Goal: Navigation & Orientation: Understand site structure

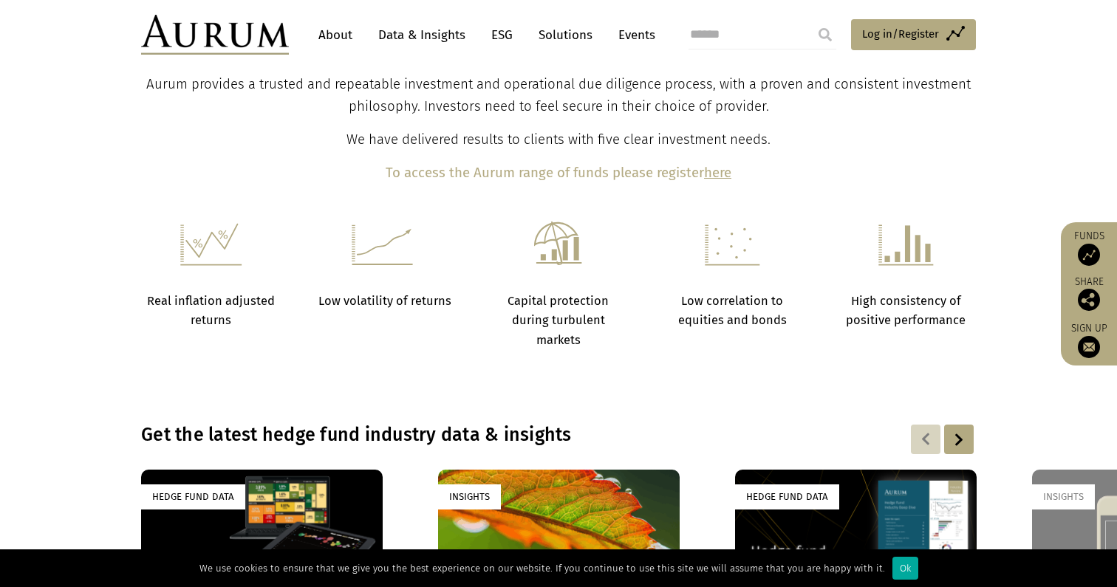
scroll to position [346, 0]
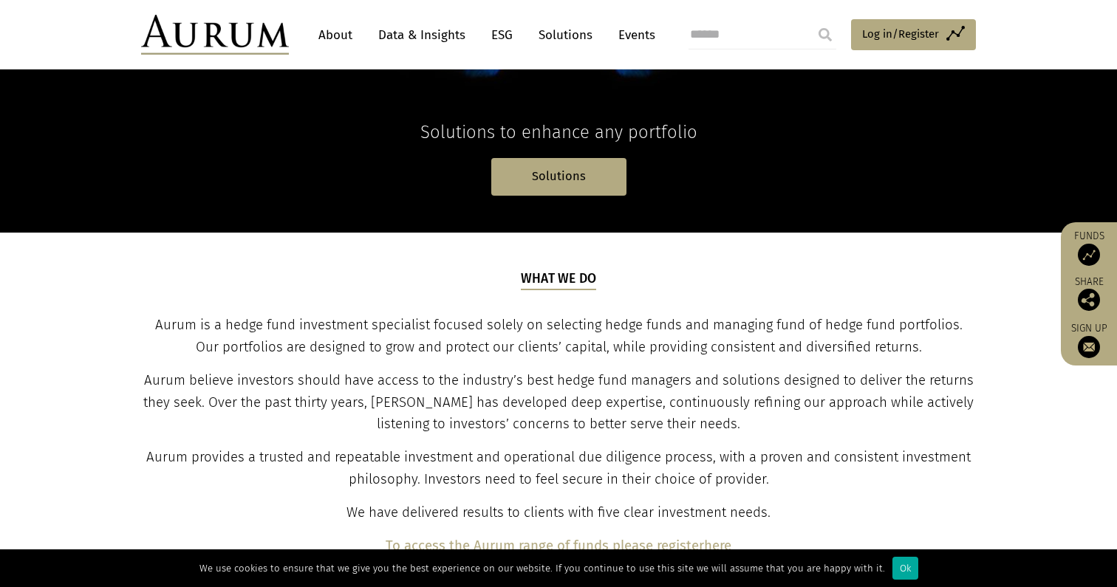
click at [340, 44] on link "About" at bounding box center [335, 34] width 49 height 27
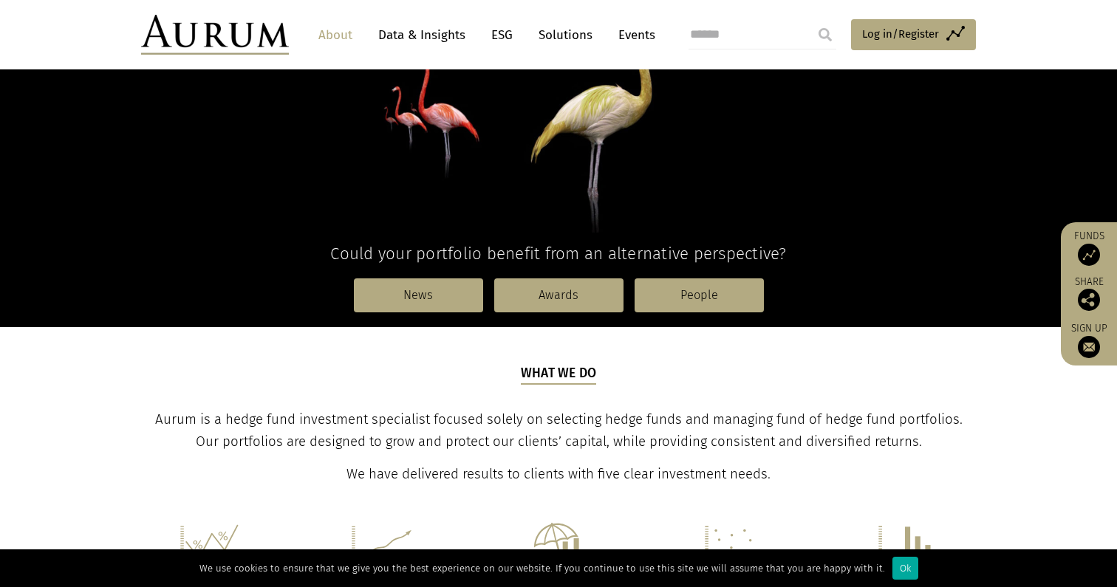
scroll to position [251, 0]
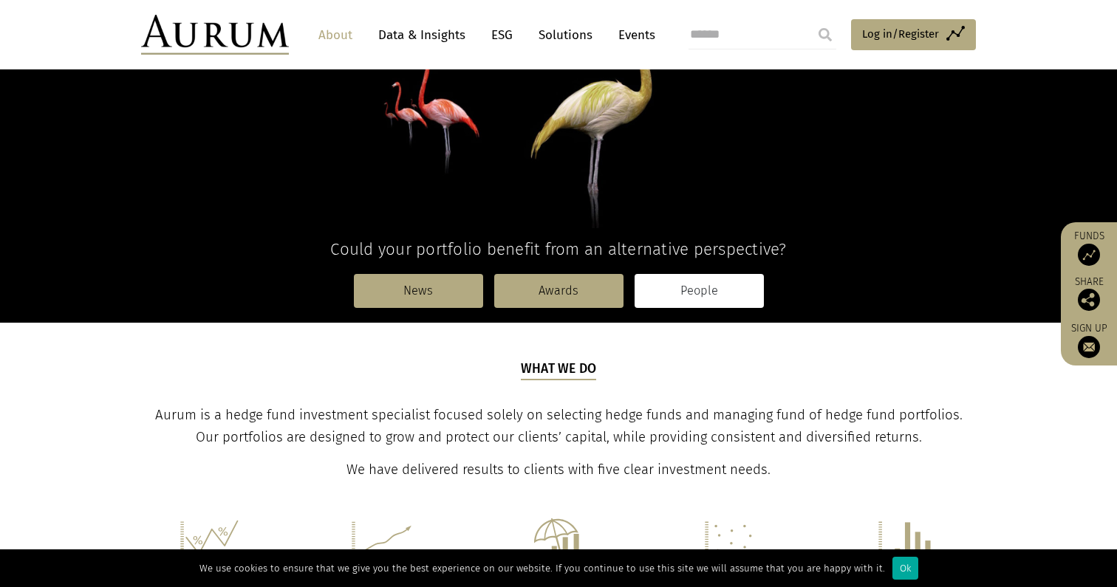
click at [676, 300] on link "People" at bounding box center [699, 291] width 129 height 34
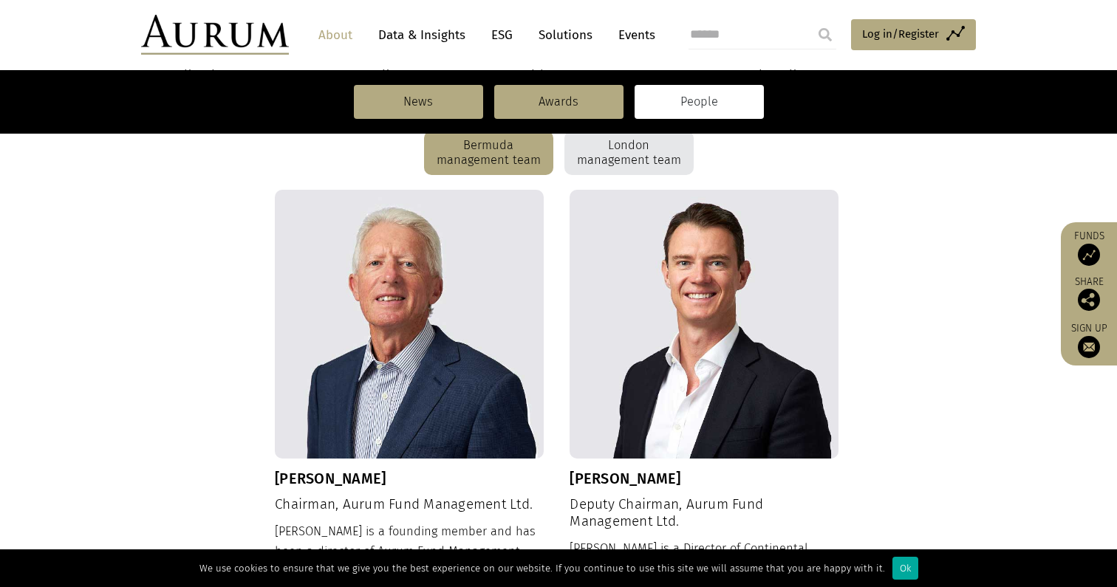
scroll to position [402, 0]
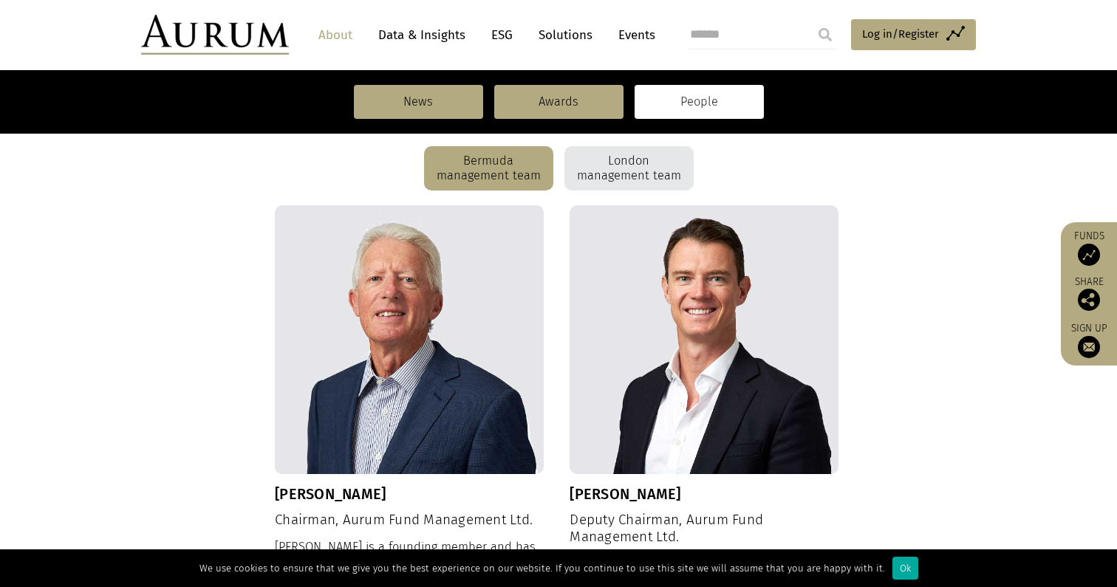
click at [579, 174] on div "London management team" at bounding box center [628, 168] width 129 height 44
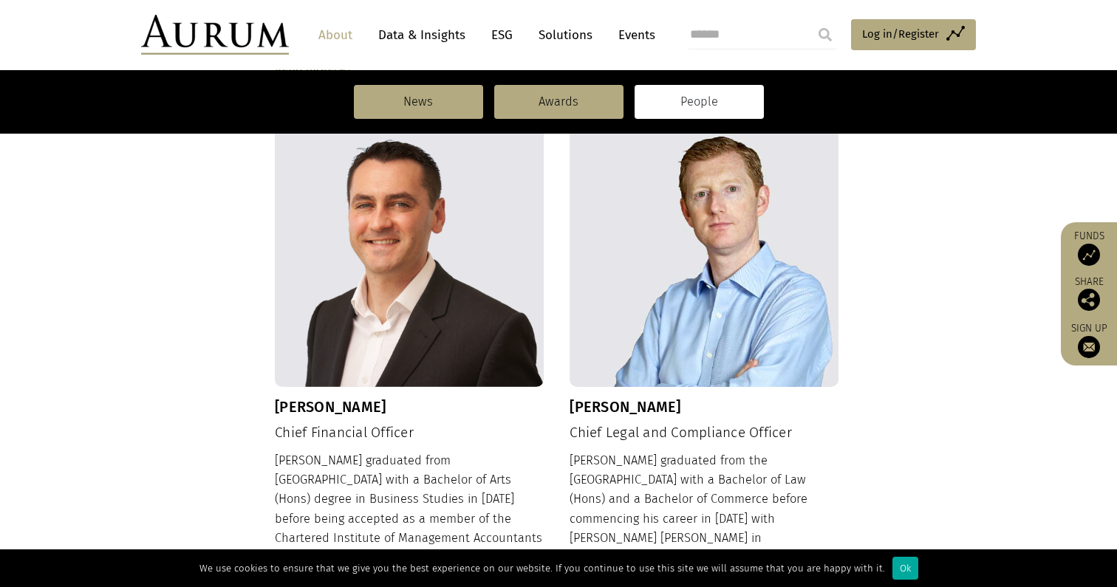
scroll to position [1692, 0]
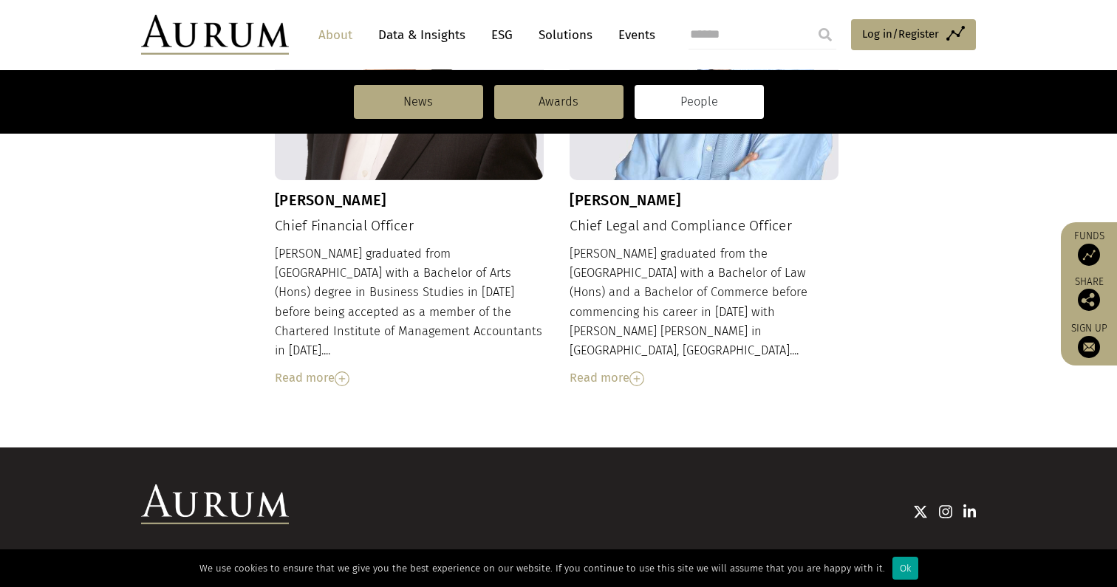
click at [897, 575] on div "Ok" at bounding box center [905, 568] width 26 height 23
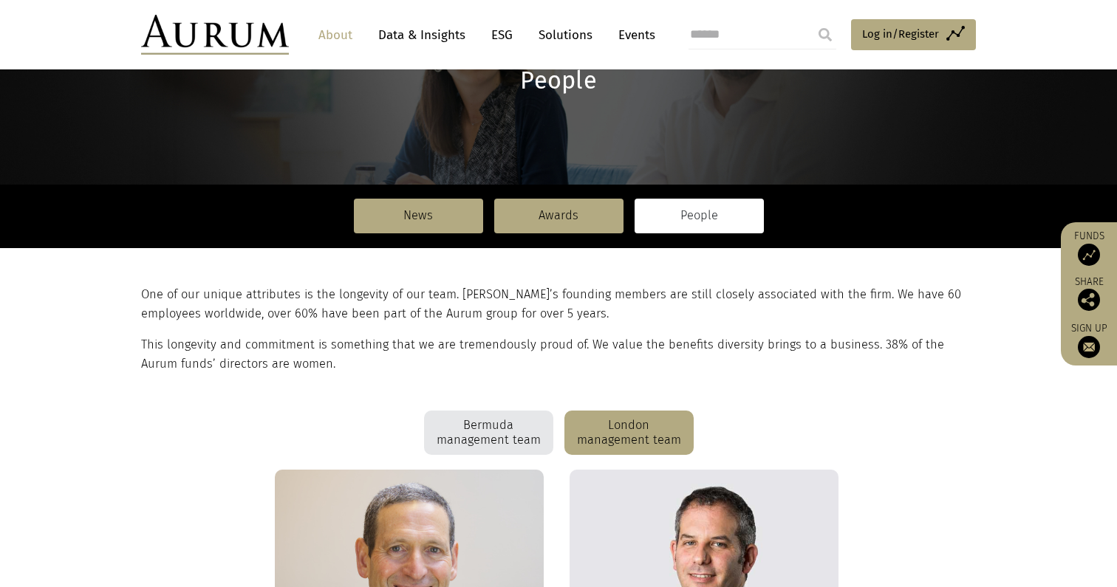
scroll to position [5, 0]
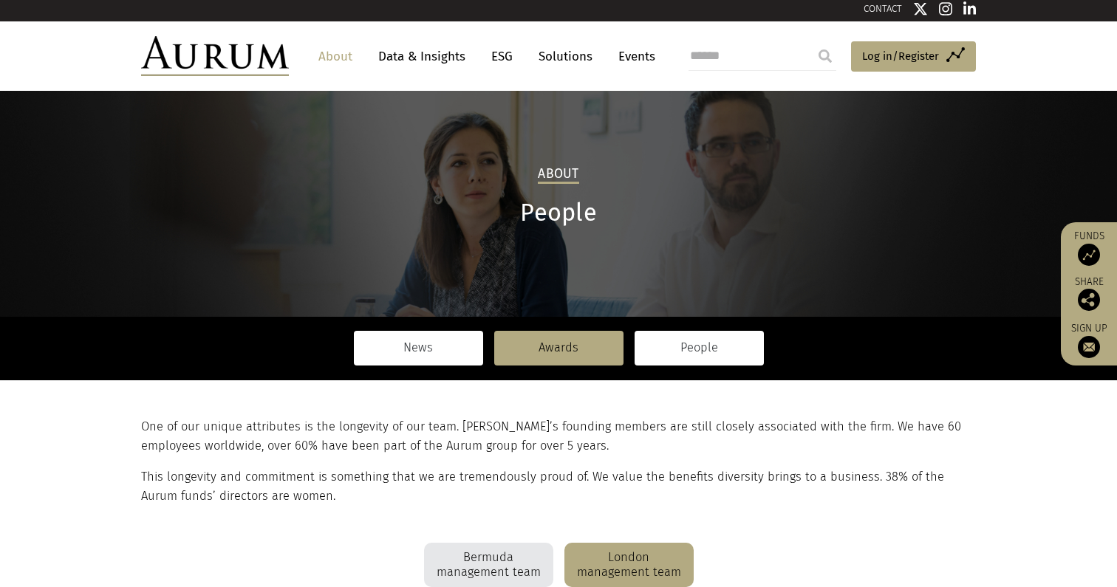
click at [445, 342] on link "News" at bounding box center [418, 348] width 129 height 34
click at [492, 66] on link "ESG" at bounding box center [502, 56] width 36 height 27
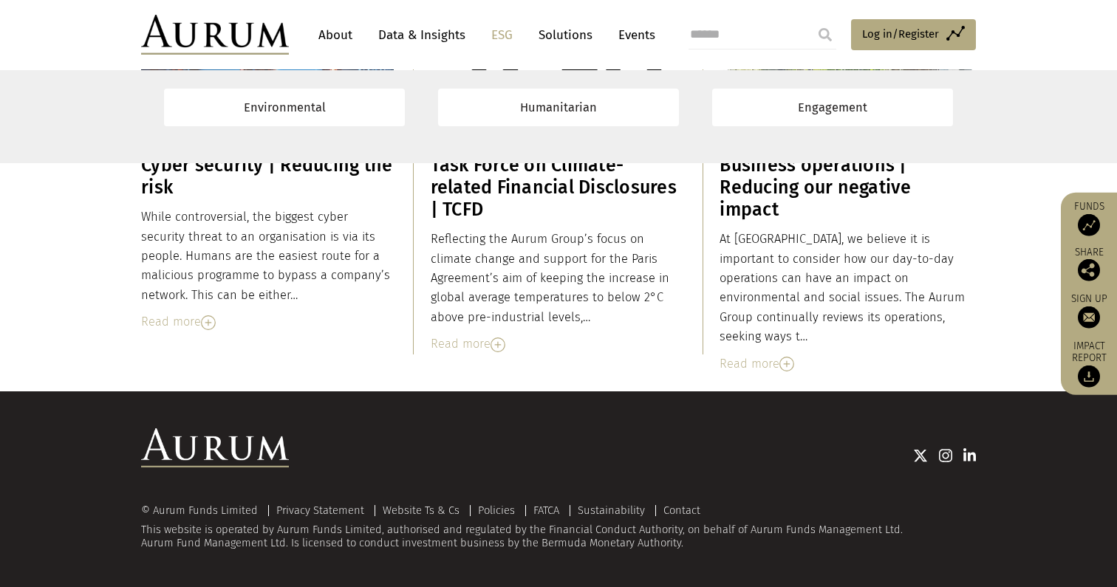
scroll to position [9033, 0]
